Goal: Task Accomplishment & Management: Use online tool/utility

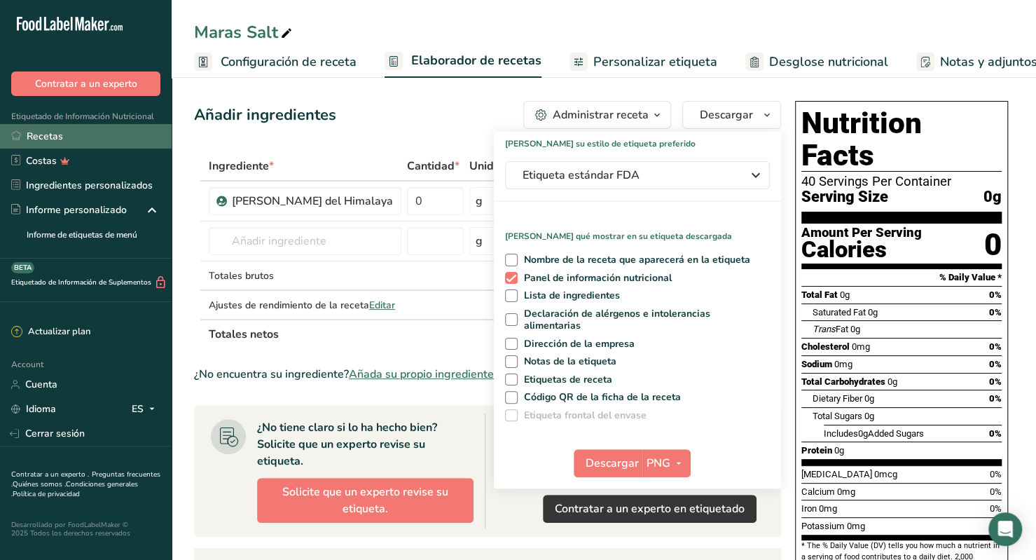
click at [77, 141] on link "Recetas" at bounding box center [86, 136] width 172 height 25
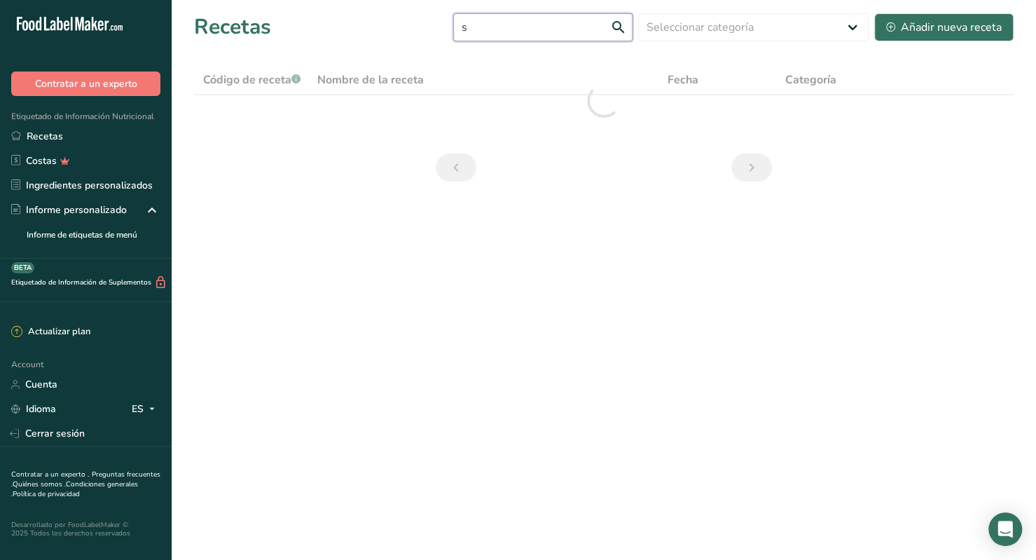
click at [520, 30] on input "s" at bounding box center [542, 27] width 179 height 28
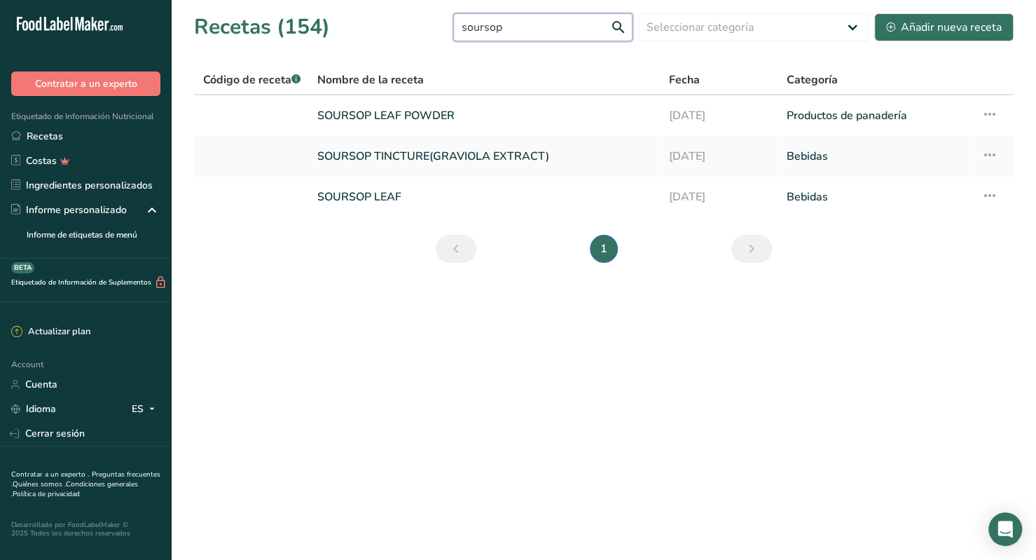
type input "soursop"
click at [380, 205] on link "SOURSOP LEAF" at bounding box center [484, 196] width 334 height 29
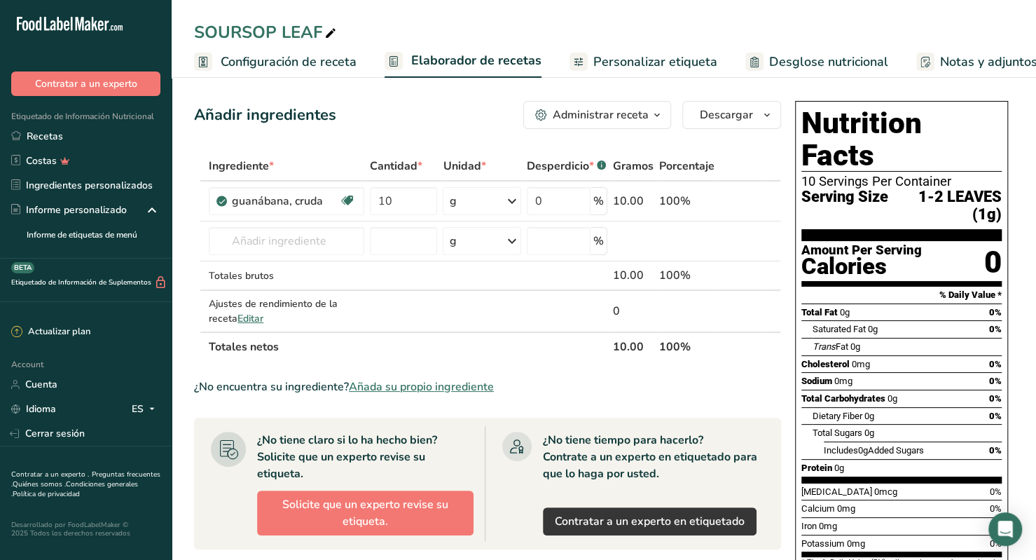
click at [263, 65] on span "Configuración de receta" at bounding box center [289, 62] width 136 height 19
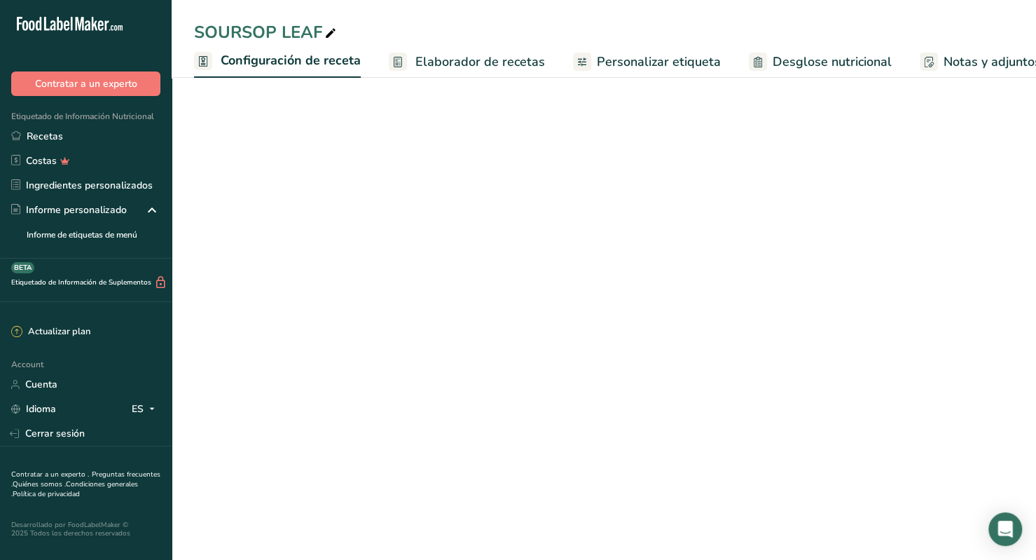
scroll to position [0, 5]
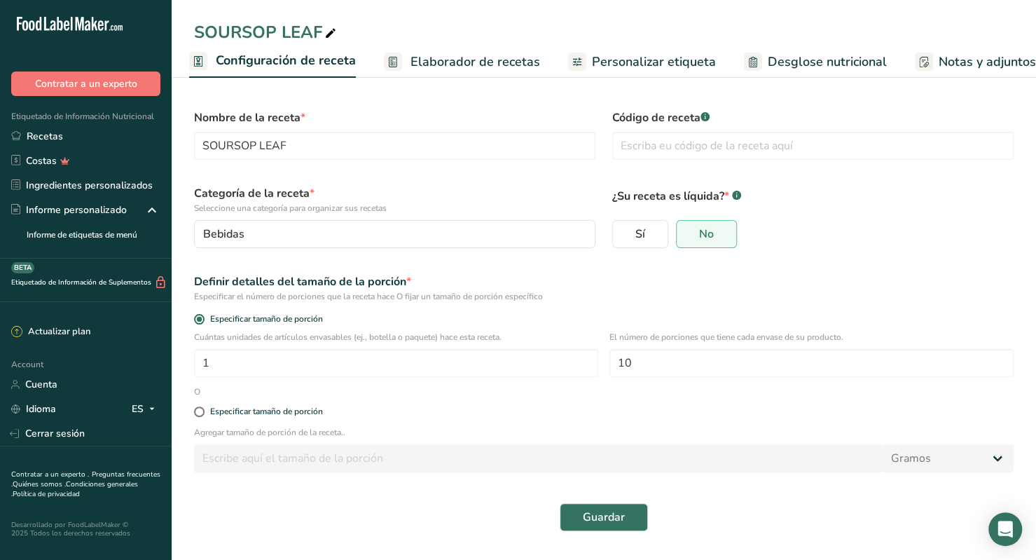
click at [425, 72] on link "Elaborador de recetas" at bounding box center [462, 62] width 156 height 32
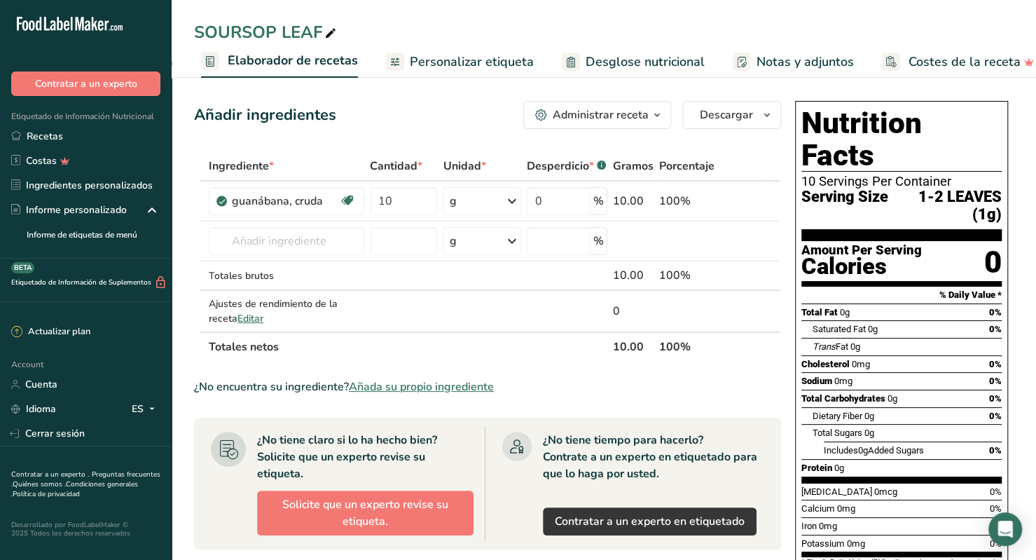
scroll to position [0, 195]
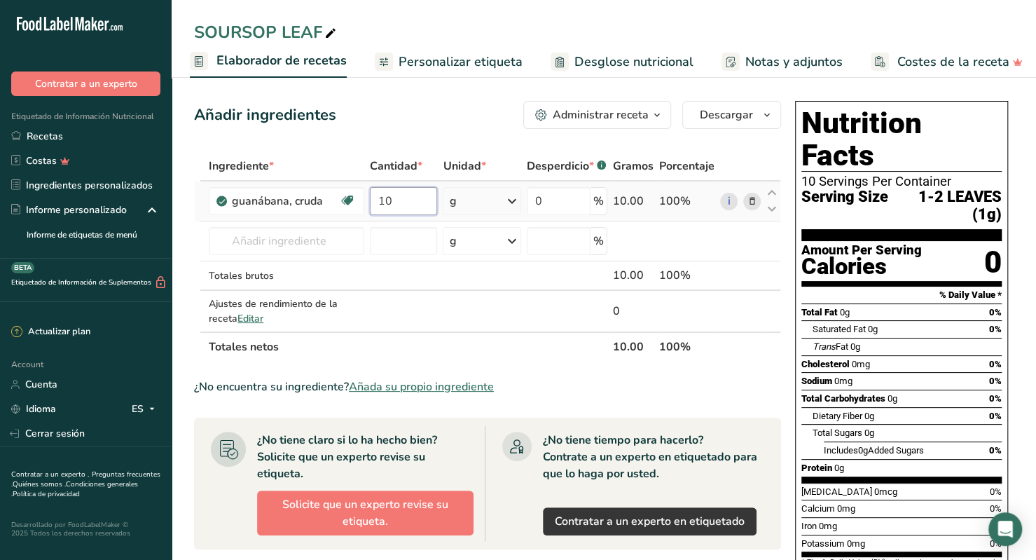
click at [434, 201] on input "10" at bounding box center [404, 201] width 68 height 28
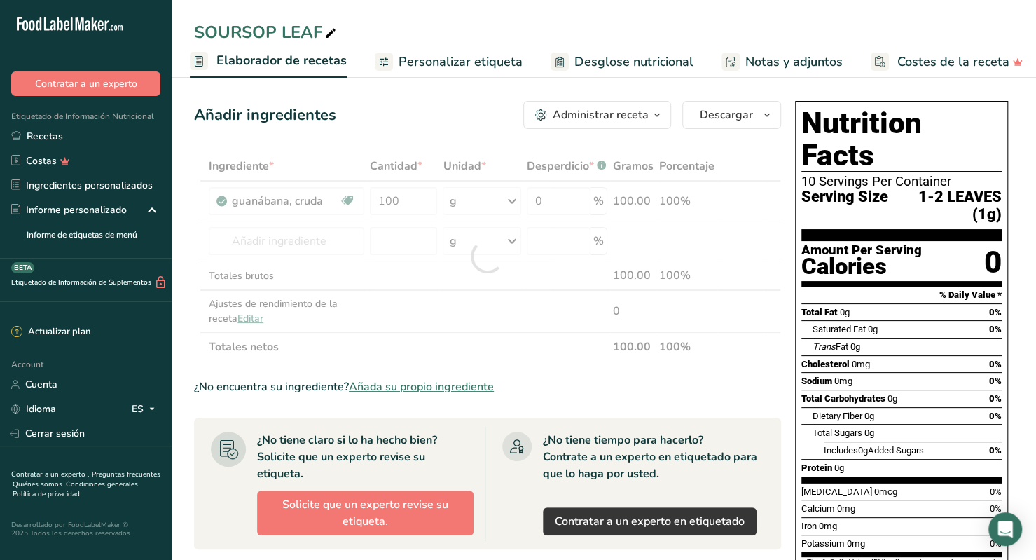
click at [369, 143] on div "Añadir ingredientes Administrar receta Eliminar receta Duplicar receta Escalar …" at bounding box center [491, 502] width 595 height 814
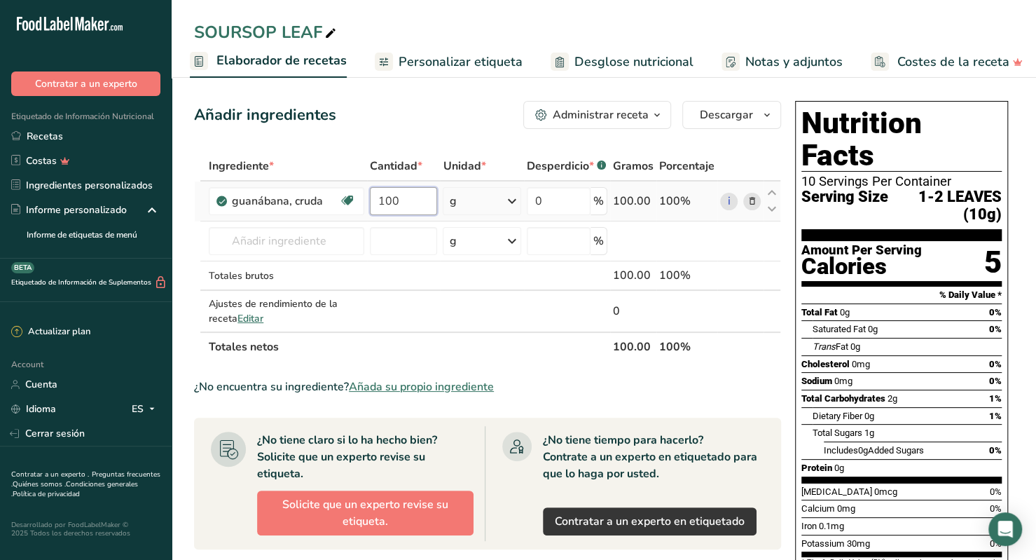
click at [405, 195] on input "100" at bounding box center [404, 201] width 68 height 28
type input "10"
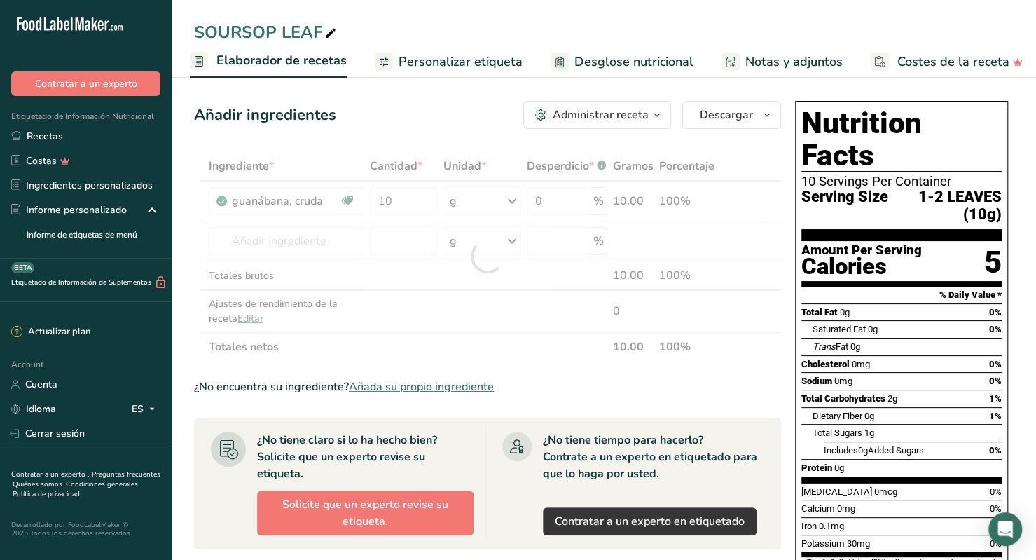
click at [402, 111] on div "Añadir ingredientes Administrar receta Eliminar receta Duplicar receta Escalar …" at bounding box center [487, 115] width 587 height 28
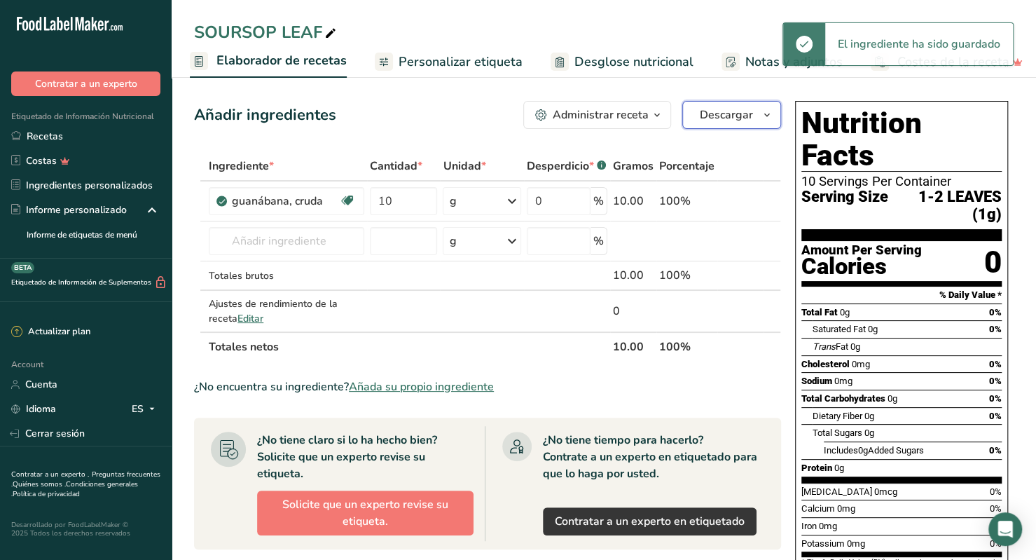
click at [764, 110] on icon "button" at bounding box center [766, 115] width 11 height 18
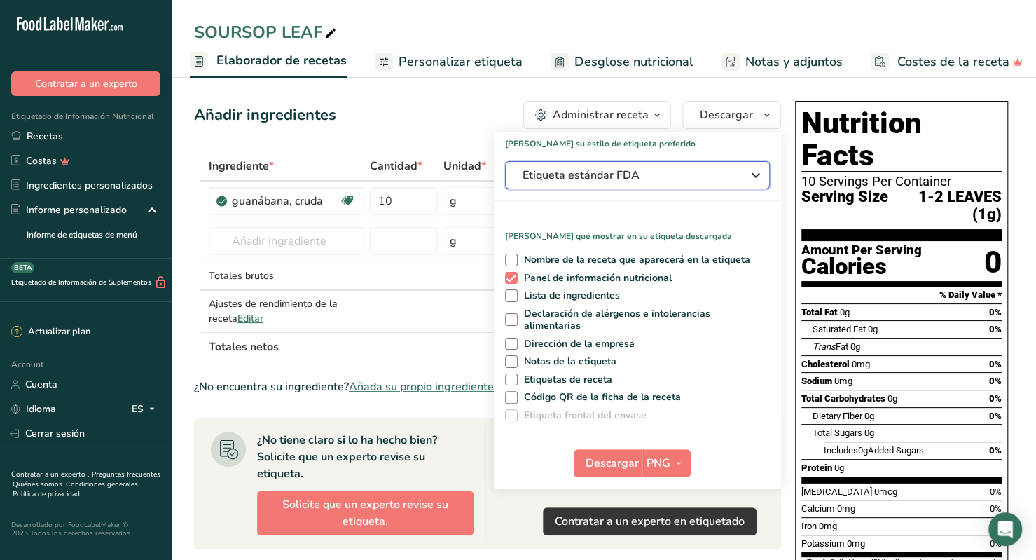
click at [613, 177] on span "Etiqueta estándar FDA" at bounding box center [628, 175] width 210 height 17
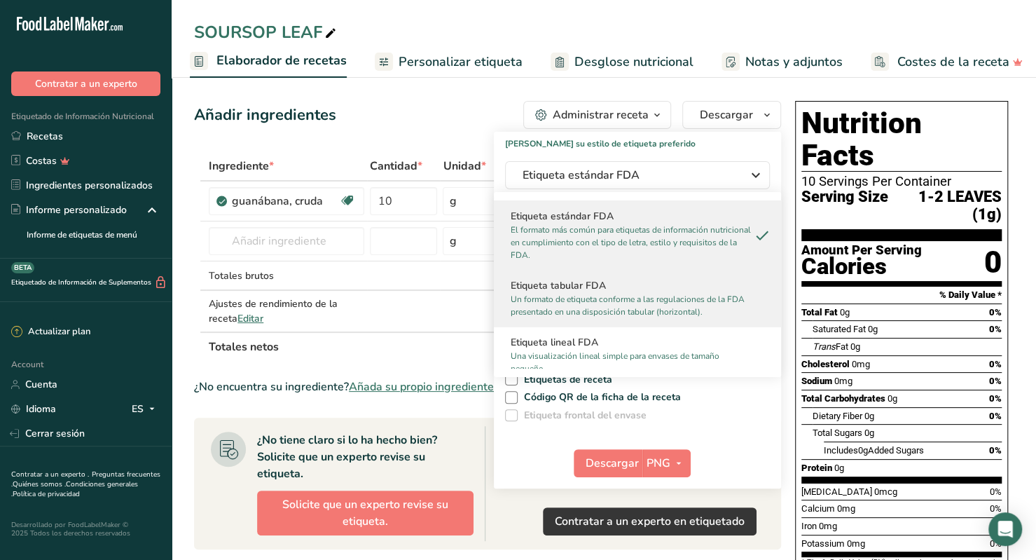
click at [598, 301] on p "Un formato de etiqueta conforme a las regulaciones de la FDA presentado en una …" at bounding box center [631, 305] width 241 height 25
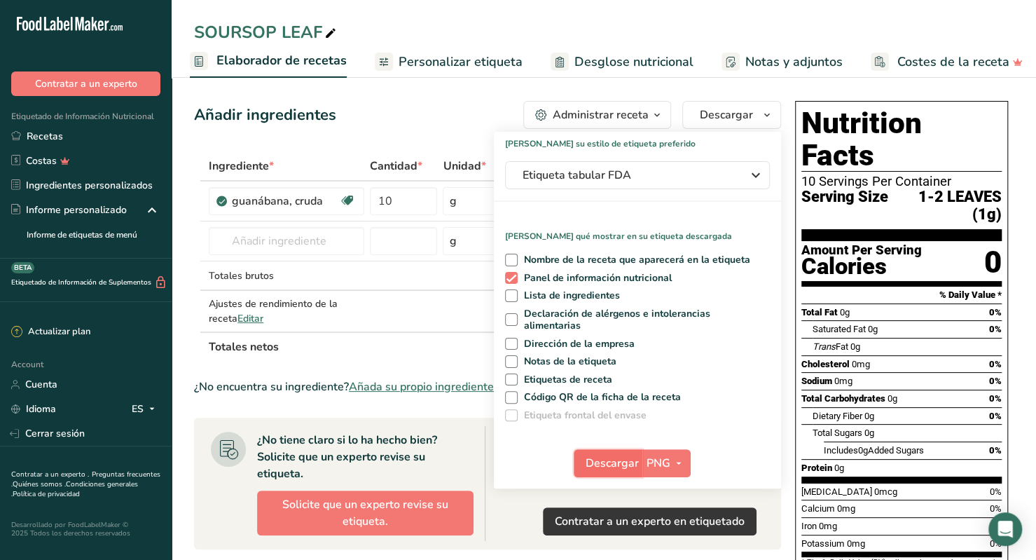
click at [628, 457] on span "Descargar" at bounding box center [612, 463] width 53 height 17
